Goal: Task Accomplishment & Management: Use online tool/utility

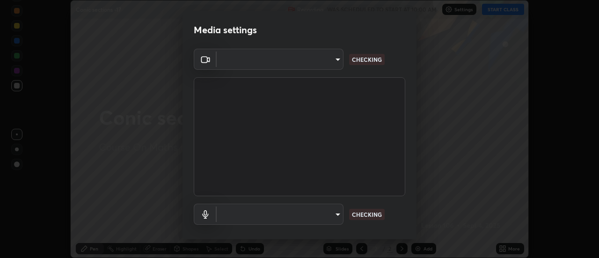
scroll to position [258, 599]
type input "ba4e03077e2635582450f5c2a4df2d3c0c16379ec4c919f063a5676b0e49f015"
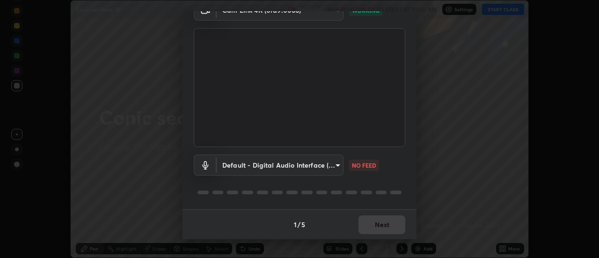
click at [334, 169] on body "Erase all Conic sections -17 Recording WAS SCHEDULED TO START AT 10:00 AM Setti…" at bounding box center [299, 129] width 599 height 258
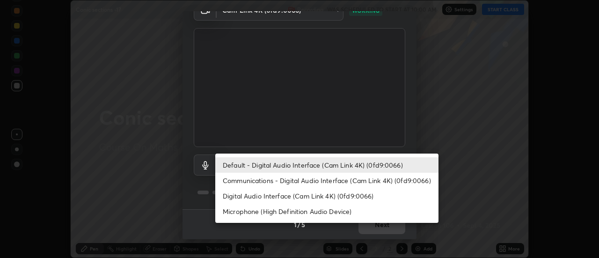
click at [308, 178] on li "Communications - Digital Audio Interface (Cam Link 4K) (0fd9:0066)" at bounding box center [326, 180] width 223 height 15
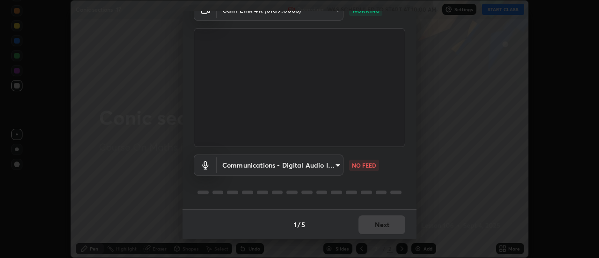
type input "communications"
click at [395, 225] on button "Next" at bounding box center [382, 224] width 47 height 19
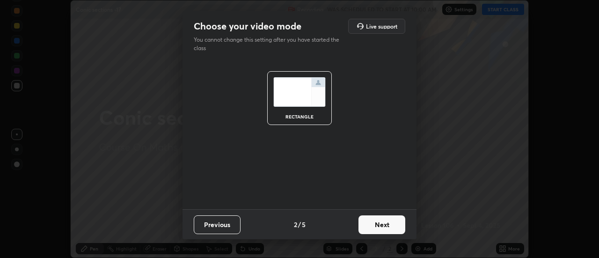
click at [395, 227] on button "Next" at bounding box center [382, 224] width 47 height 19
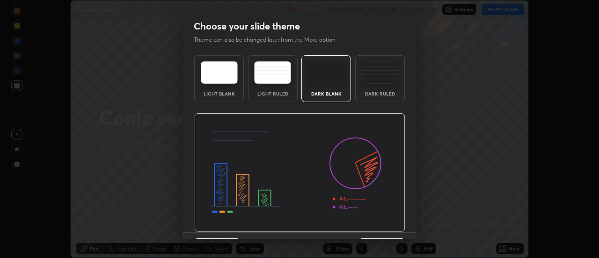
scroll to position [23, 0]
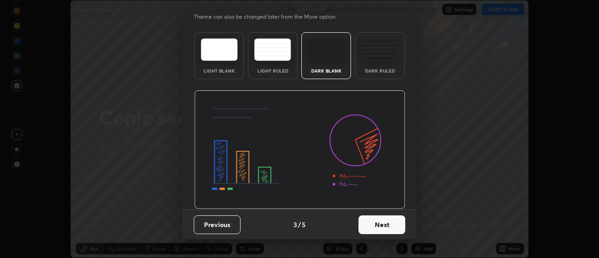
click at [384, 219] on button "Next" at bounding box center [382, 224] width 47 height 19
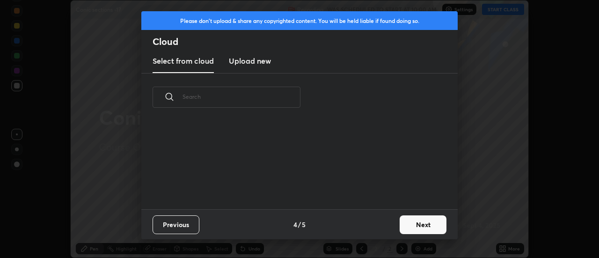
scroll to position [0, 0]
click at [415, 227] on button "Next" at bounding box center [423, 224] width 47 height 19
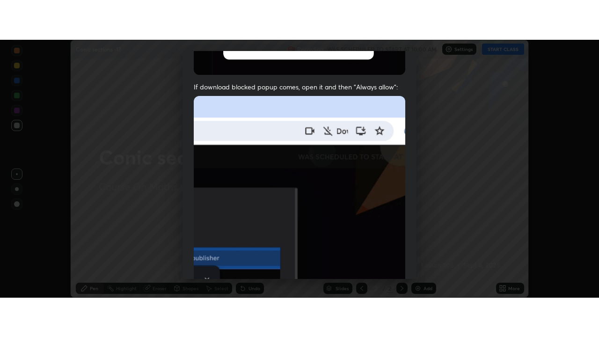
scroll to position [240, 0]
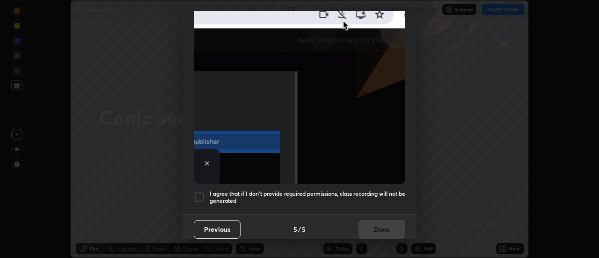
click at [243, 195] on h5 "I agree that if I don't provide required permissions, class recording will not …" at bounding box center [308, 197] width 196 height 15
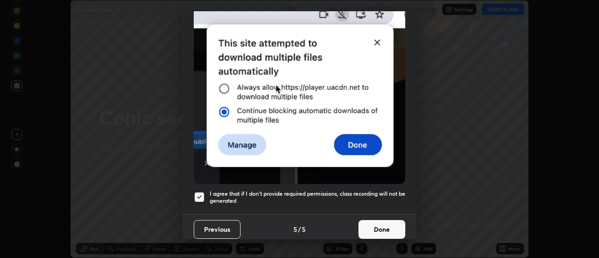
click at [390, 221] on button "Done" at bounding box center [382, 229] width 47 height 19
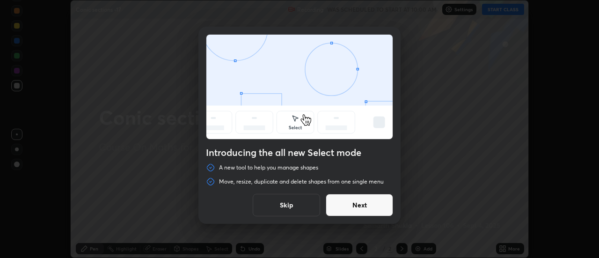
click at [304, 203] on button "Skip" at bounding box center [286, 205] width 67 height 22
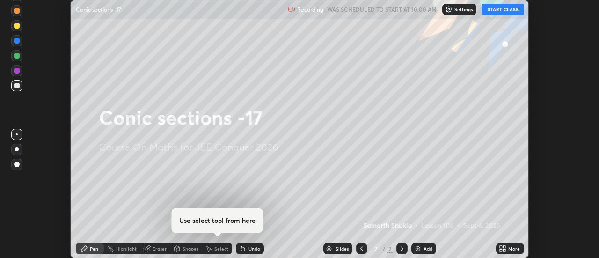
click at [501, 250] on icon at bounding box center [501, 250] width 2 height 2
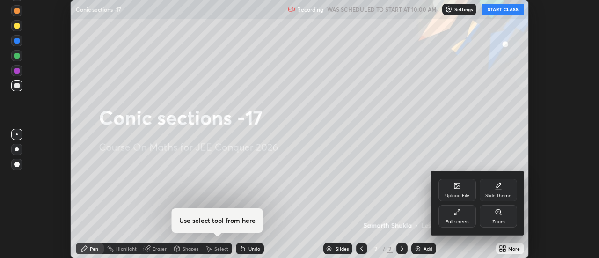
click at [465, 214] on div "Full screen" at bounding box center [457, 216] width 37 height 22
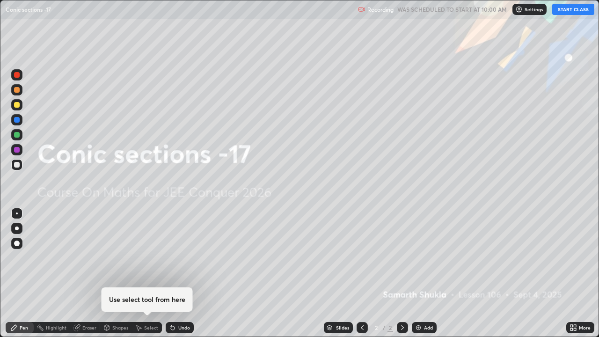
scroll to position [337, 599]
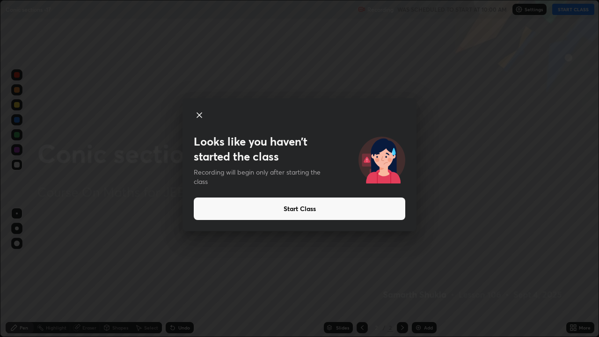
click at [211, 210] on button "Start Class" at bounding box center [300, 209] width 212 height 22
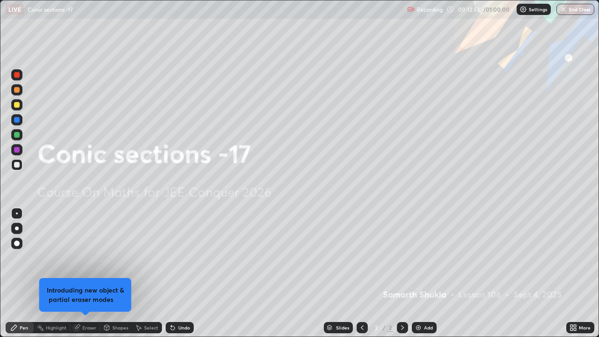
click at [417, 257] on img at bounding box center [418, 327] width 7 height 7
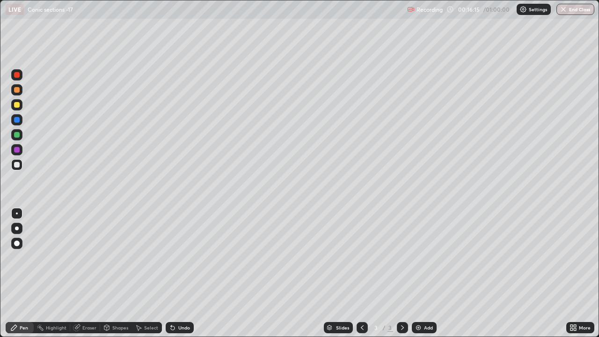
click at [430, 257] on div "Add" at bounding box center [424, 327] width 25 height 11
click at [363, 257] on icon at bounding box center [362, 327] width 7 height 7
click at [402, 257] on icon at bounding box center [402, 327] width 7 height 7
click at [365, 257] on div at bounding box center [362, 327] width 11 height 11
click at [405, 257] on div at bounding box center [402, 327] width 11 height 11
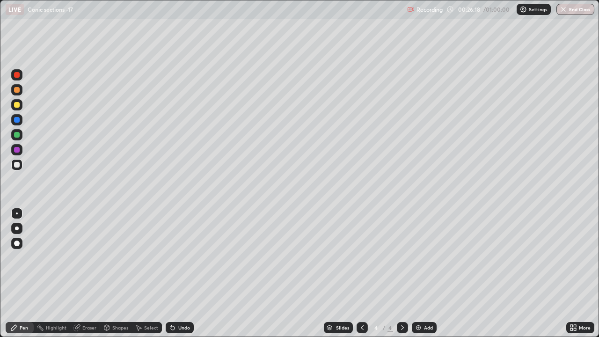
click at [433, 257] on div "Add" at bounding box center [424, 327] width 25 height 11
click at [187, 257] on div "Undo" at bounding box center [180, 327] width 28 height 11
click at [188, 257] on div "Undo" at bounding box center [180, 327] width 28 height 11
click at [189, 257] on div "Undo" at bounding box center [180, 327] width 28 height 11
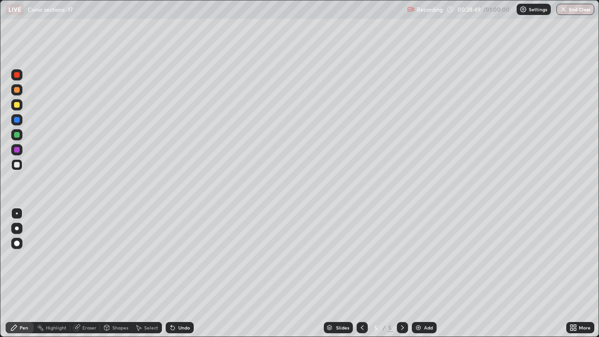
click at [189, 257] on div "Undo" at bounding box center [180, 327] width 28 height 11
click at [87, 257] on div "Eraser" at bounding box center [85, 327] width 30 height 11
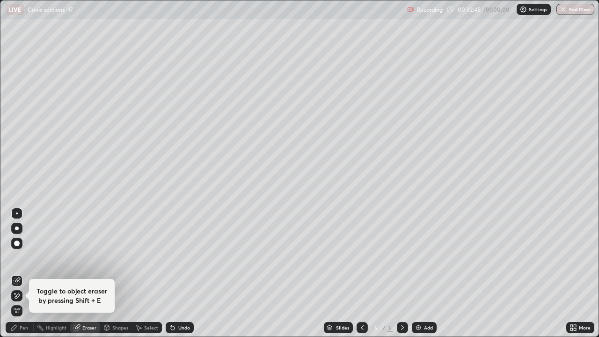
click at [26, 257] on div "Pen" at bounding box center [24, 327] width 8 height 5
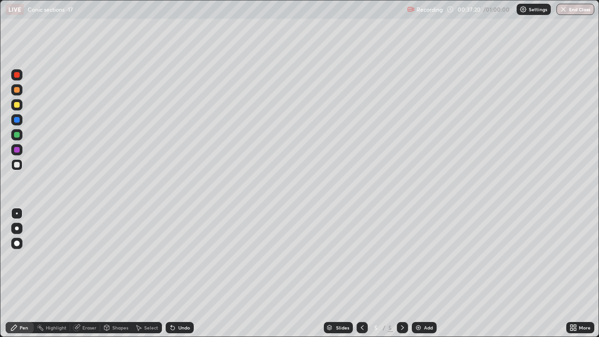
click at [432, 257] on div "Add" at bounding box center [424, 327] width 25 height 11
click at [186, 257] on div "Undo" at bounding box center [184, 327] width 12 height 5
click at [88, 257] on div "Eraser" at bounding box center [89, 327] width 14 height 5
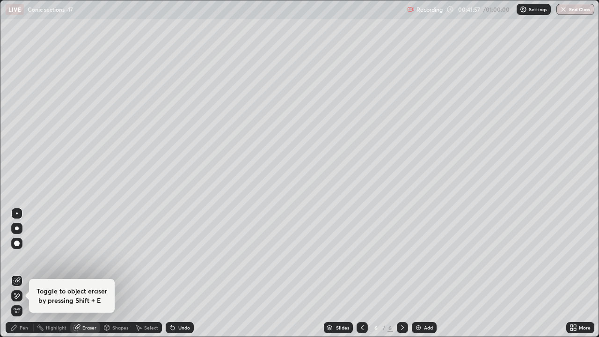
click at [26, 257] on div "Pen" at bounding box center [24, 327] width 8 height 5
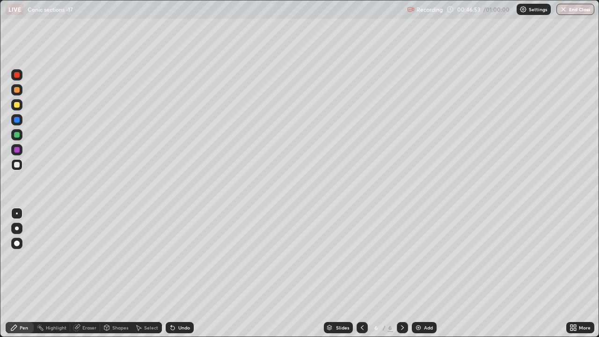
click at [433, 257] on div "Add" at bounding box center [424, 327] width 25 height 11
click at [397, 257] on div at bounding box center [402, 327] width 11 height 11
click at [365, 257] on div at bounding box center [362, 327] width 11 height 11
click at [402, 257] on icon at bounding box center [402, 327] width 7 height 7
click at [434, 257] on div "Add" at bounding box center [424, 327] width 25 height 11
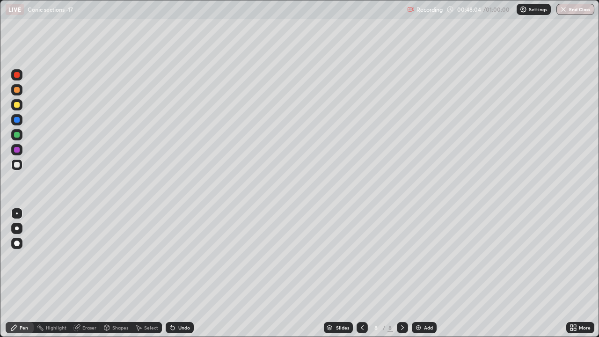
click at [20, 105] on div at bounding box center [16, 104] width 11 height 11
click at [16, 136] on div at bounding box center [17, 135] width 6 height 6
click at [20, 154] on div at bounding box center [16, 149] width 11 height 11
click at [88, 257] on div "Eraser" at bounding box center [85, 327] width 30 height 11
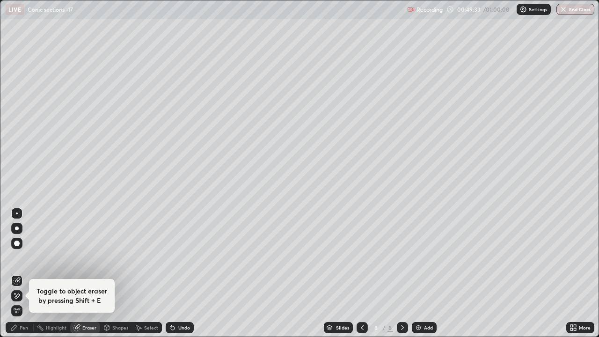
click at [37, 257] on circle at bounding box center [37, 326] width 1 height 1
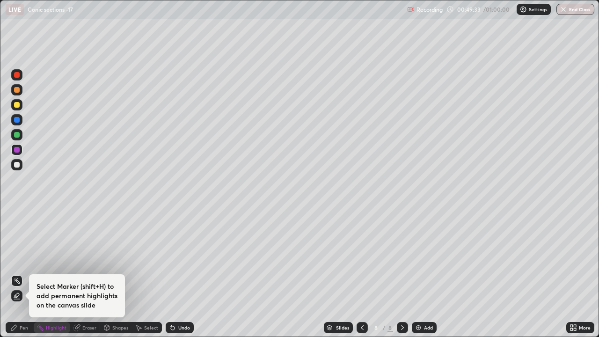
click at [26, 257] on div "Pen" at bounding box center [20, 327] width 28 height 11
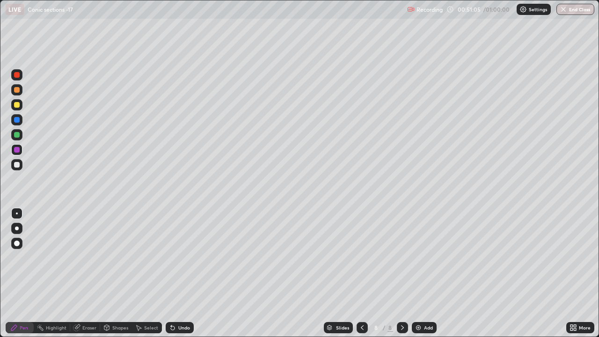
click at [15, 121] on div at bounding box center [17, 120] width 6 height 6
click at [579, 8] on button "End Class" at bounding box center [575, 9] width 37 height 11
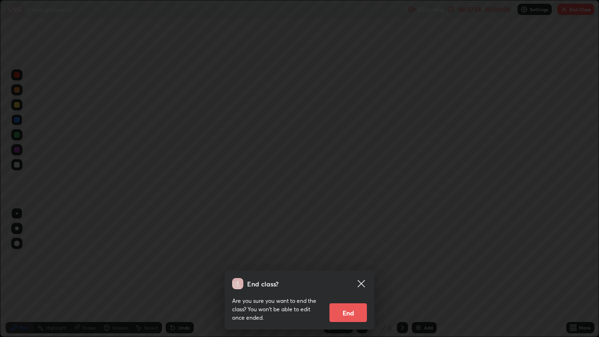
click at [356, 257] on button "End" at bounding box center [348, 312] width 37 height 19
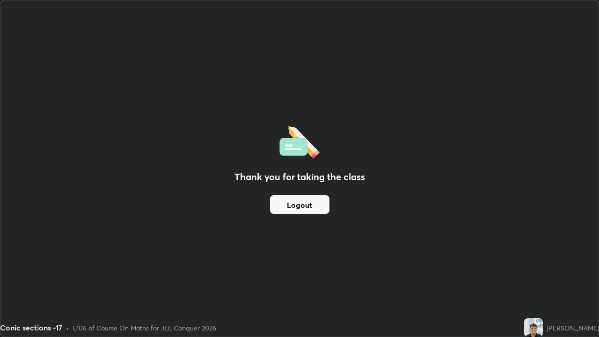
click at [284, 212] on button "Logout" at bounding box center [299, 204] width 59 height 19
